Goal: Browse casually: Explore the website without a specific task or goal

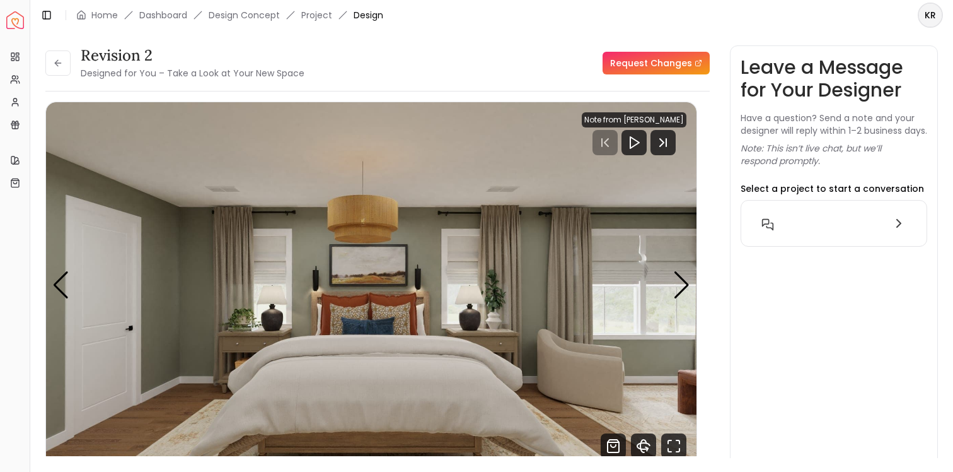
click at [470, 257] on img "1 / 4" at bounding box center [371, 285] width 651 height 366
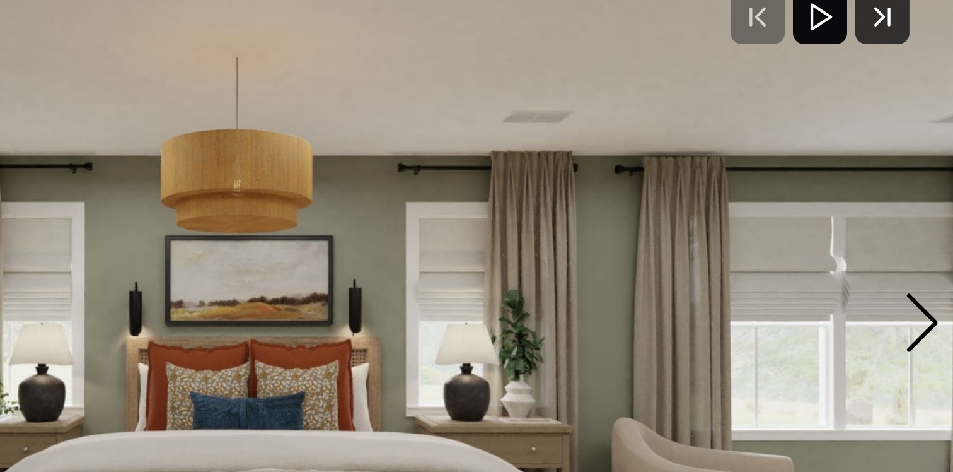
click at [642, 146] on icon "Play" at bounding box center [634, 142] width 15 height 15
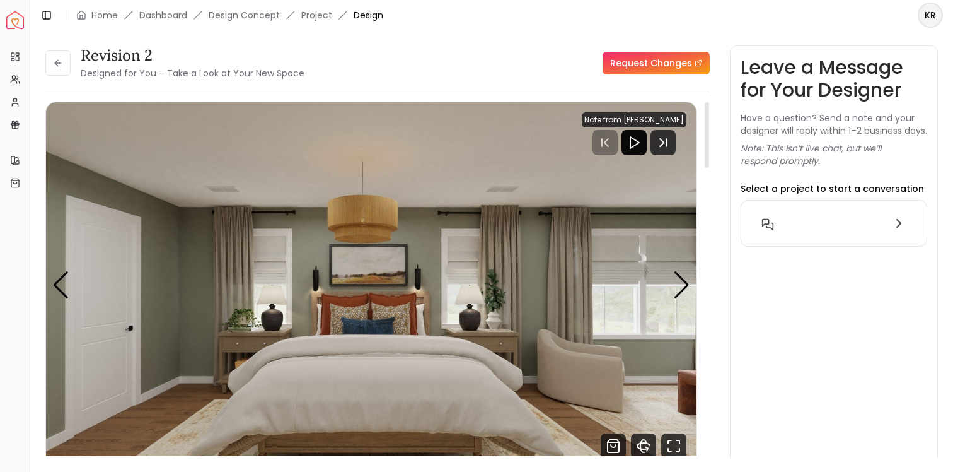
click at [639, 142] on polygon "Play" at bounding box center [634, 142] width 9 height 11
click at [674, 141] on icon "Next Track" at bounding box center [663, 142] width 25 height 25
click at [637, 144] on icon "Play" at bounding box center [634, 142] width 15 height 15
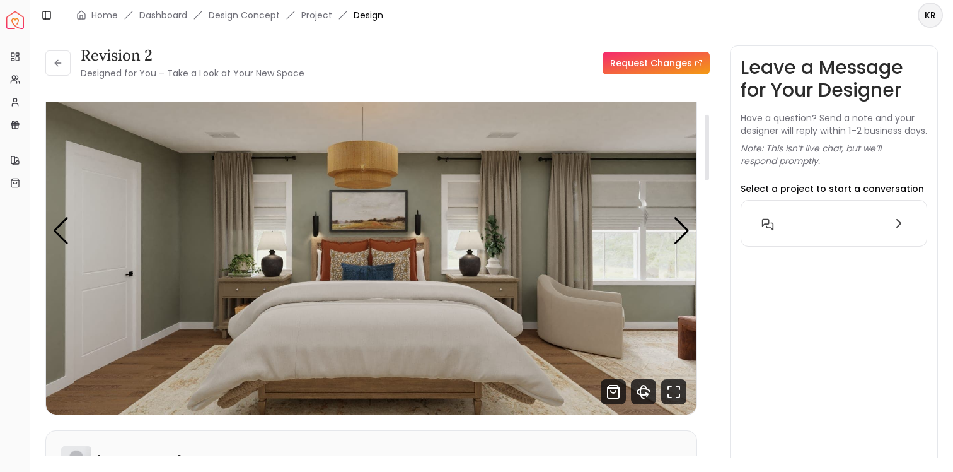
scroll to position [51, 0]
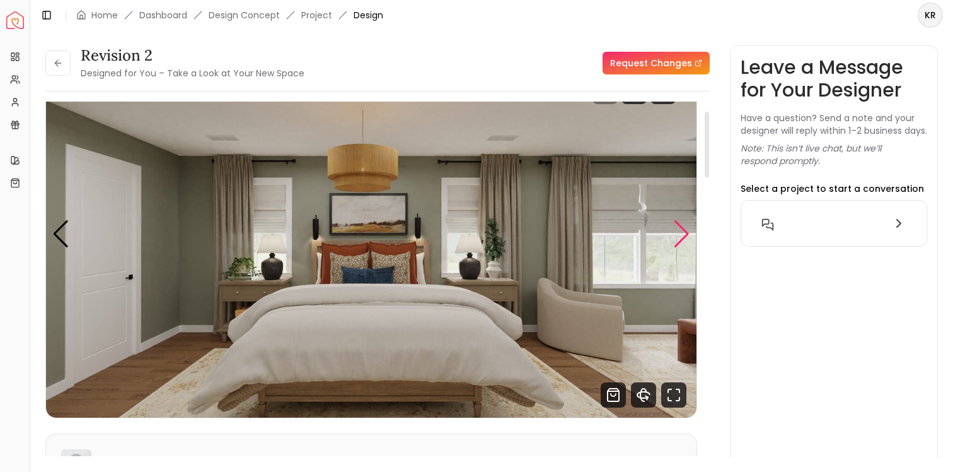
click at [680, 226] on div "Next slide" at bounding box center [681, 234] width 17 height 28
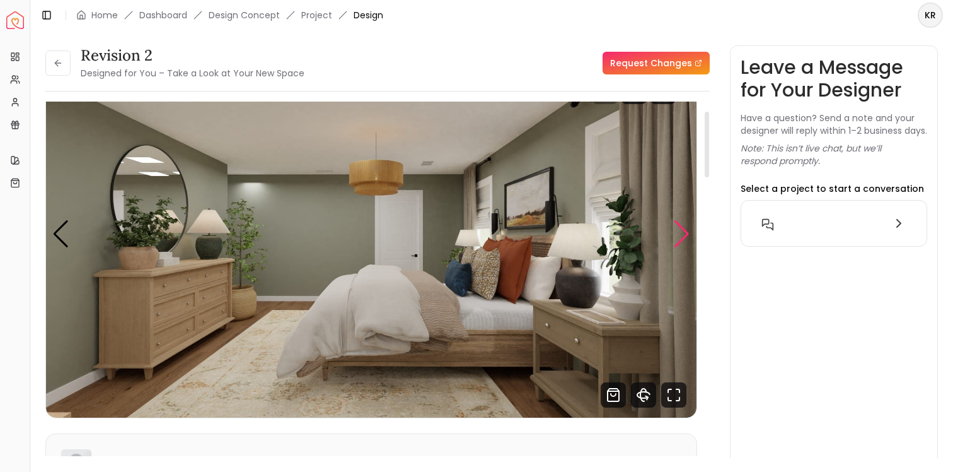
scroll to position [0, 0]
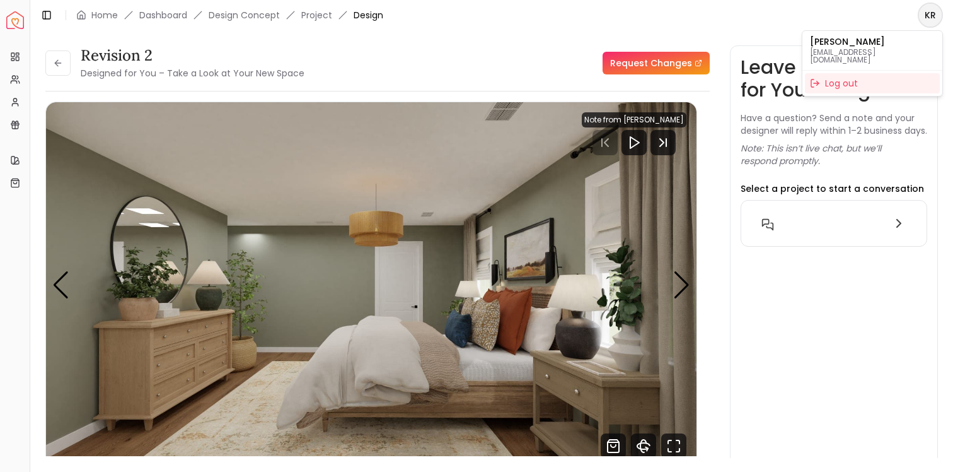
click at [937, 13] on html "Spacejoy Dashboard Overview Projects My Referrals My Profile Gift Card Balance …" at bounding box center [476, 236] width 953 height 472
click at [862, 22] on html "Spacejoy Dashboard Overview Projects My Referrals My Profile Gift Card Balance …" at bounding box center [476, 236] width 953 height 472
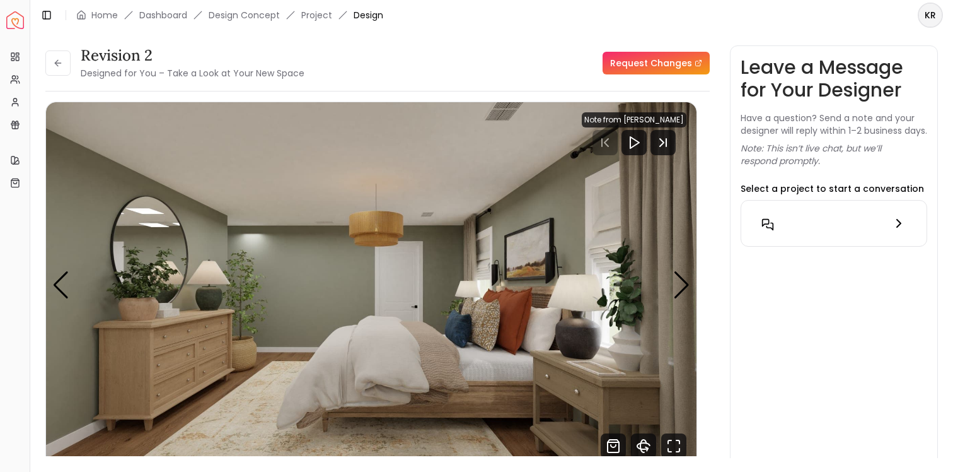
click at [895, 230] on icon at bounding box center [898, 223] width 15 height 15
click at [690, 274] on div "Next slide" at bounding box center [681, 285] width 17 height 28
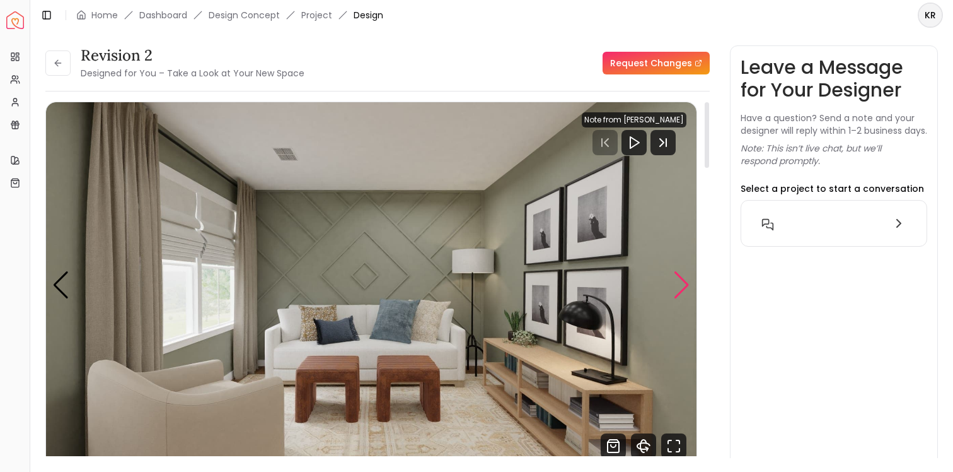
click at [690, 274] on div "Next slide" at bounding box center [681, 285] width 17 height 28
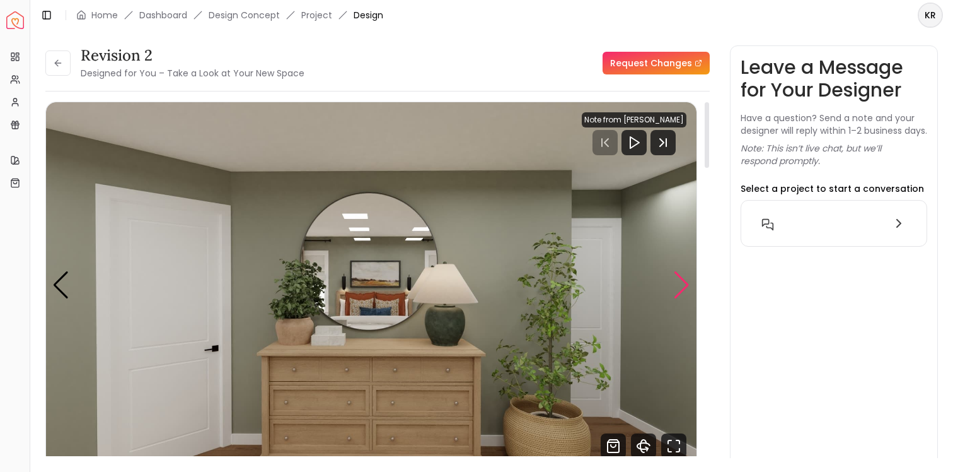
click at [690, 274] on div "Next slide" at bounding box center [681, 285] width 17 height 28
